Goal: Task Accomplishment & Management: Use online tool/utility

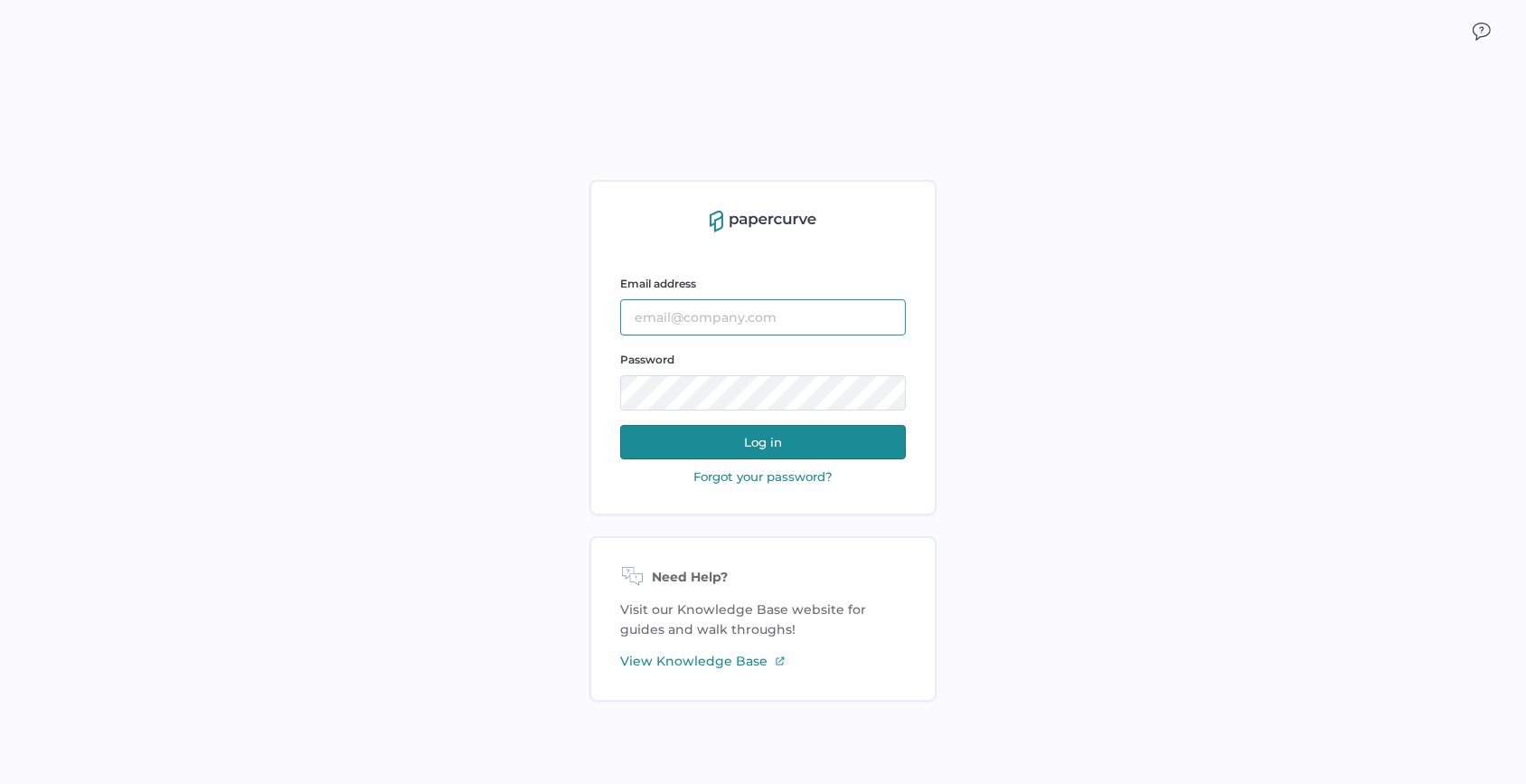
type input "sarahk@sentrex.com"
click at [687, 442] on button "Log in" at bounding box center [763, 442] width 286 height 35
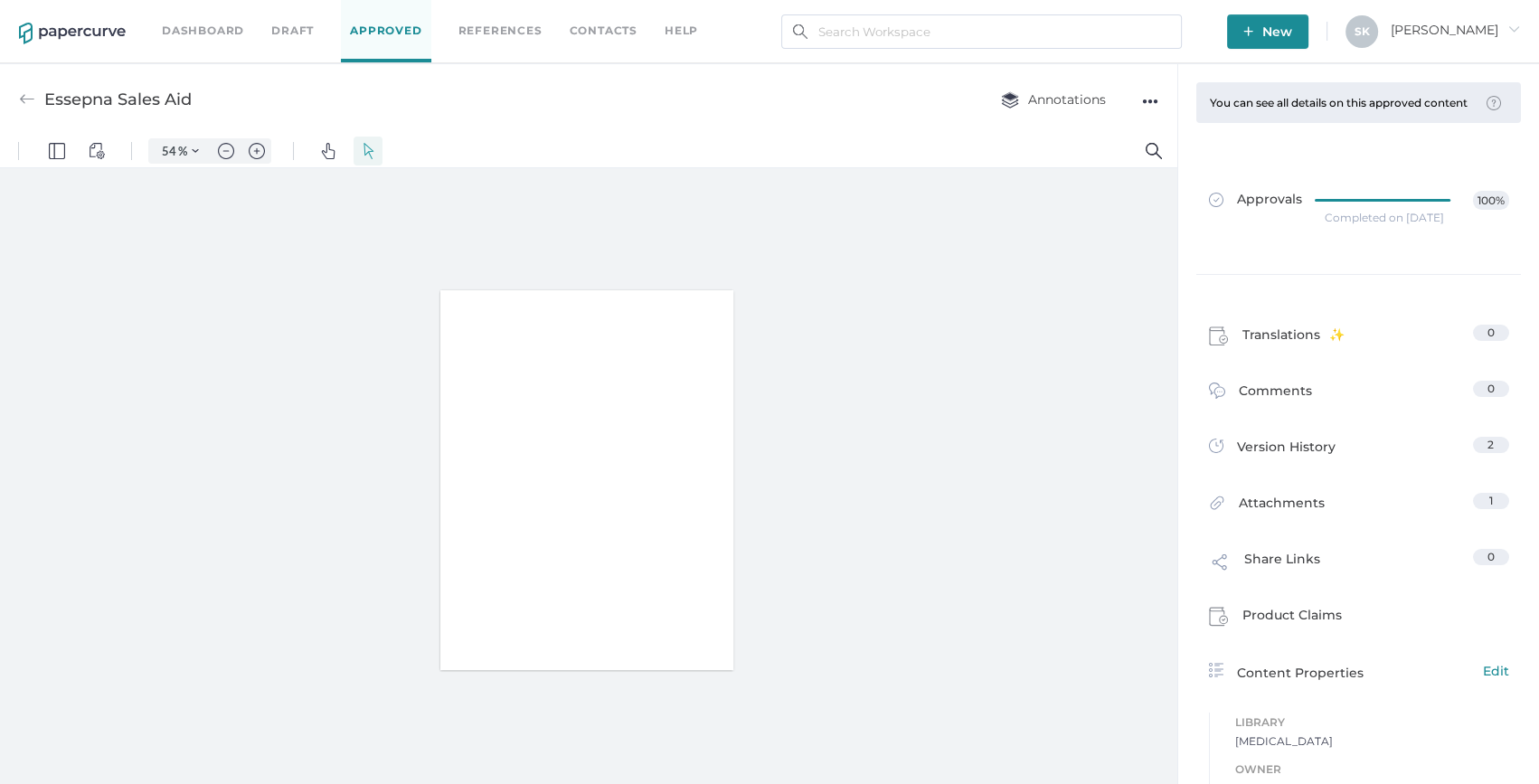
type input "54"
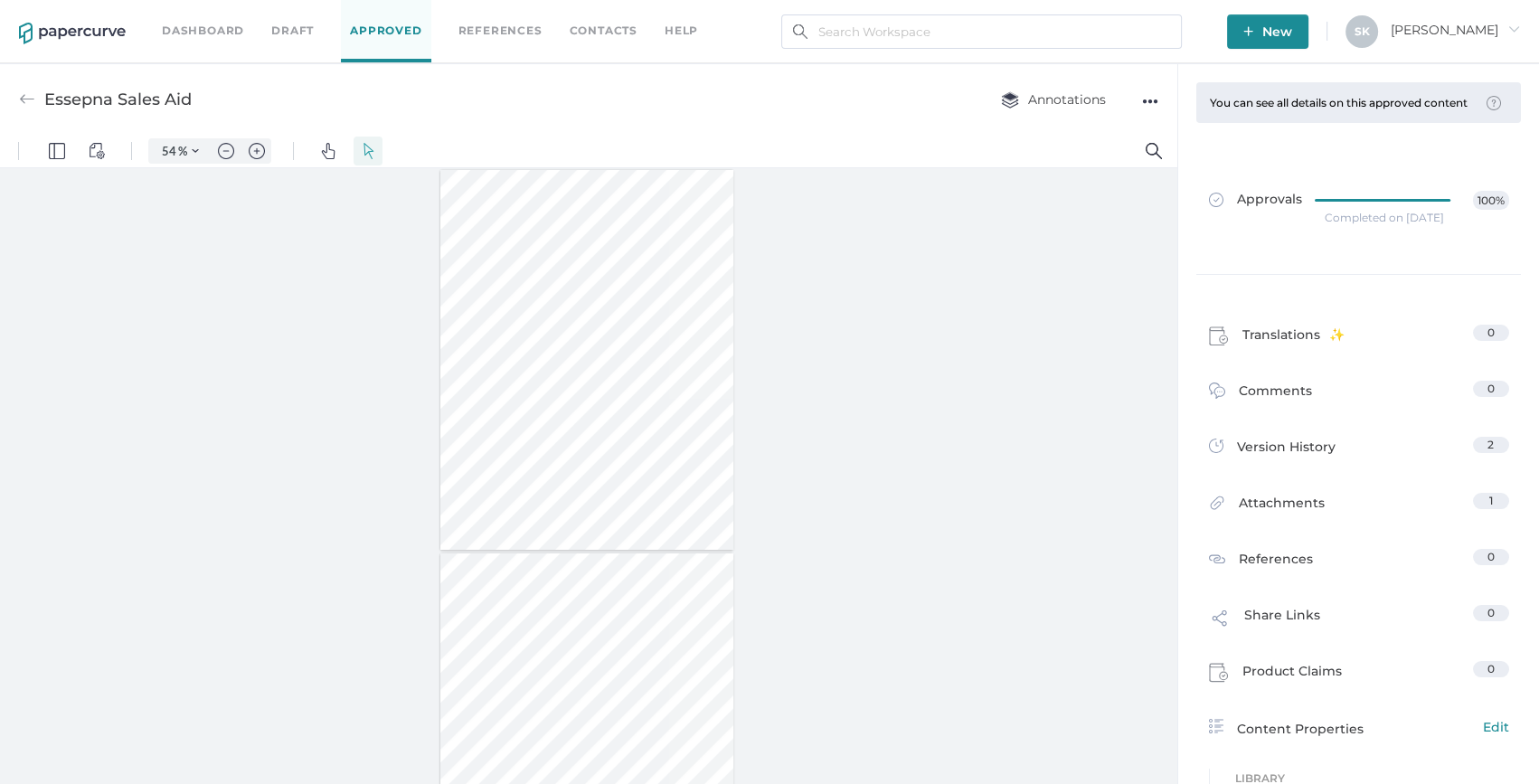
click at [198, 34] on link "Dashboard" at bounding box center [203, 31] width 82 height 20
